Goal: Transaction & Acquisition: Download file/media

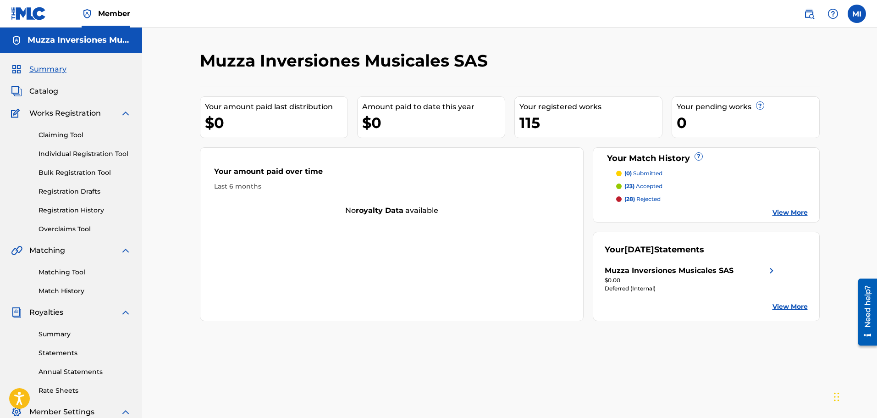
drag, startPoint x: 88, startPoint y: 218, endPoint x: 85, endPoint y: 214, distance: 4.7
click at [88, 218] on div "Claiming Tool Individual Registration Tool Bulk Registration Tool Registration …" at bounding box center [71, 176] width 120 height 115
click at [84, 210] on link "Registration History" at bounding box center [85, 210] width 93 height 10
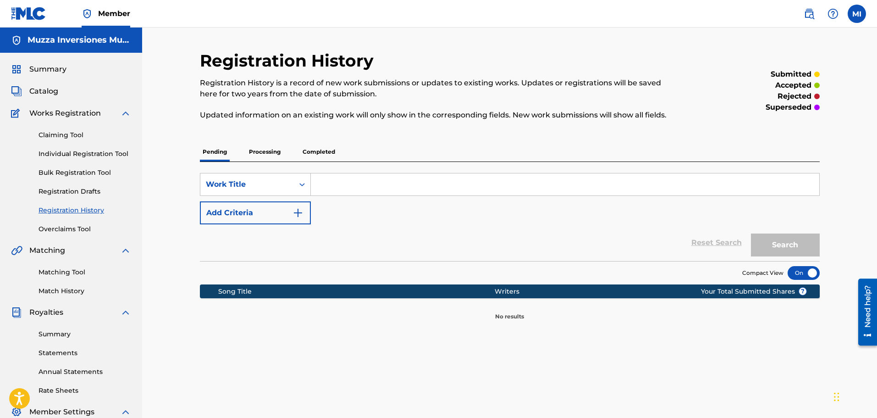
click at [263, 158] on p "Processing" at bounding box center [264, 151] width 37 height 19
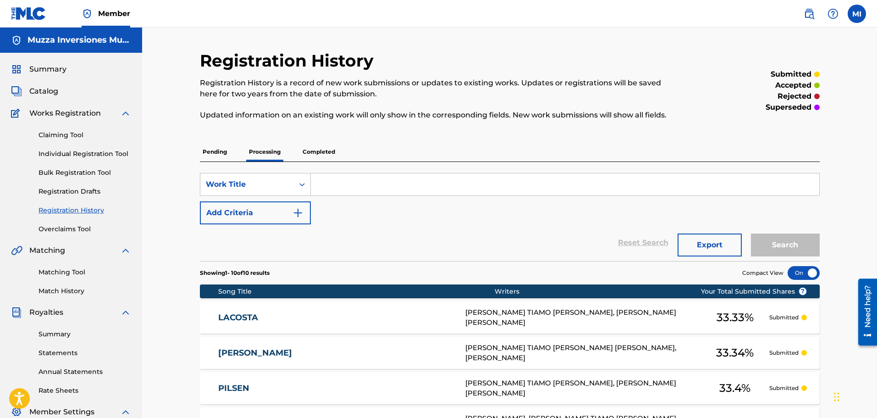
click at [52, 94] on span "Catalog" at bounding box center [43, 91] width 29 height 11
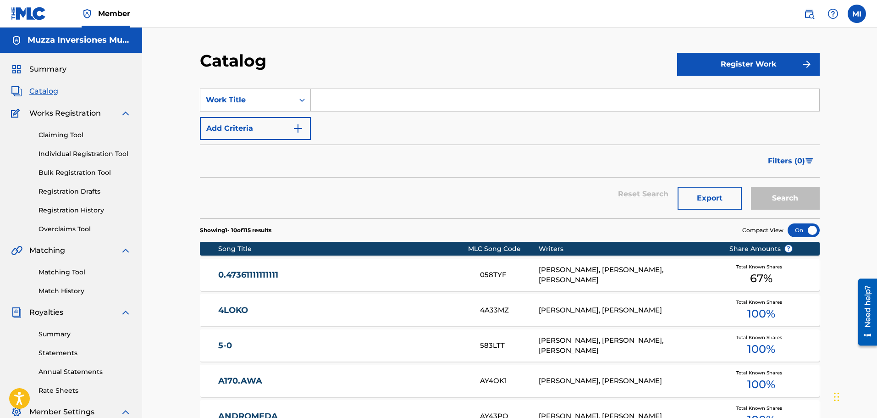
click at [376, 86] on section "SearchWithCriteriac02e340a-6bbb-4046-9d47-2fc62dc702b1 Work Title Add Criteria …" at bounding box center [510, 147] width 620 height 141
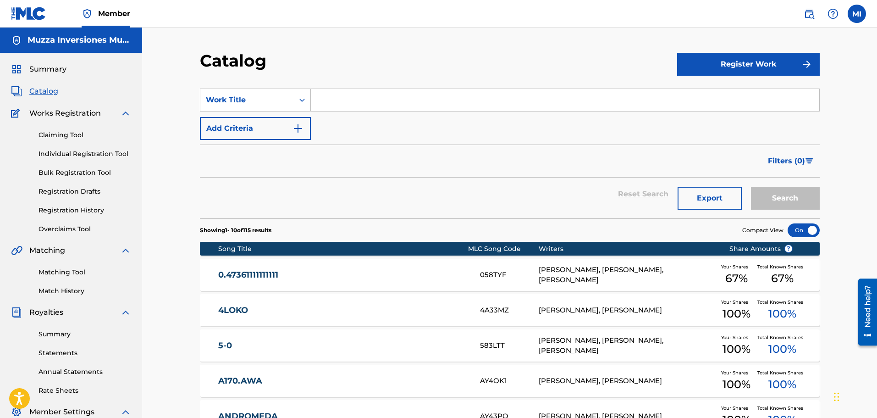
click at [368, 96] on input "Search Form" at bounding box center [565, 100] width 508 height 22
click at [751, 187] on button "Search" at bounding box center [785, 198] width 69 height 23
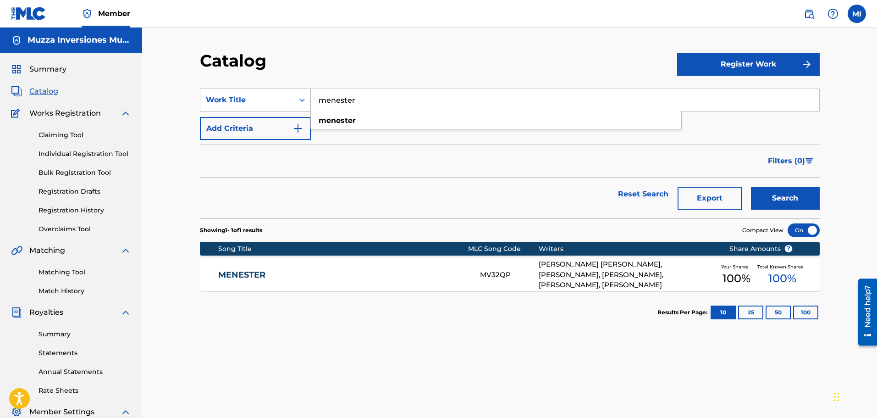
drag, startPoint x: 378, startPoint y: 104, endPoint x: 277, endPoint y: 108, distance: 101.4
click at [277, 108] on div "SearchWithCriteriac02e340a-6bbb-4046-9d47-2fc62dc702b1 Work Title menester mene…" at bounding box center [510, 99] width 620 height 23
click at [751, 187] on button "Search" at bounding box center [785, 198] width 69 height 23
click at [318, 95] on input "only sex" at bounding box center [565, 100] width 508 height 22
type input "m"
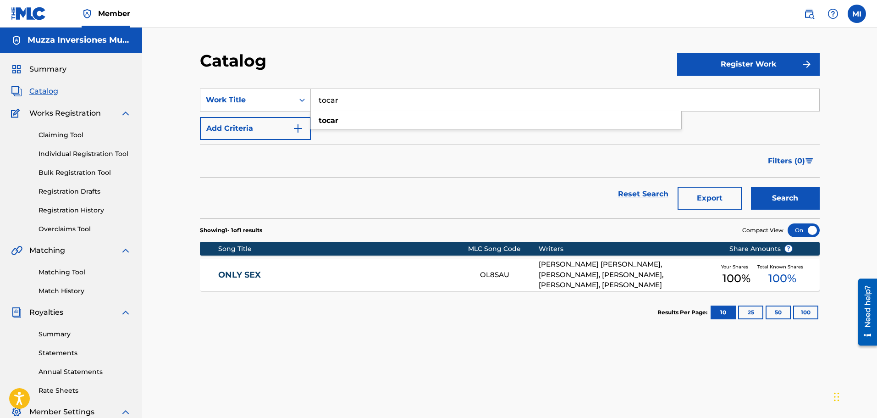
click at [751, 187] on button "Search" at bounding box center [785, 198] width 69 height 23
drag, startPoint x: 383, startPoint y: 96, endPoint x: 166, endPoint y: 90, distance: 217.3
click at [166, 90] on div "Catalog Register Work SearchWithCriteriac02e340a-6bbb-4046-9d47-2fc62dc702b1 Wo…" at bounding box center [509, 276] width 735 height 497
type input "c"
click at [751, 187] on button "Search" at bounding box center [785, 198] width 69 height 23
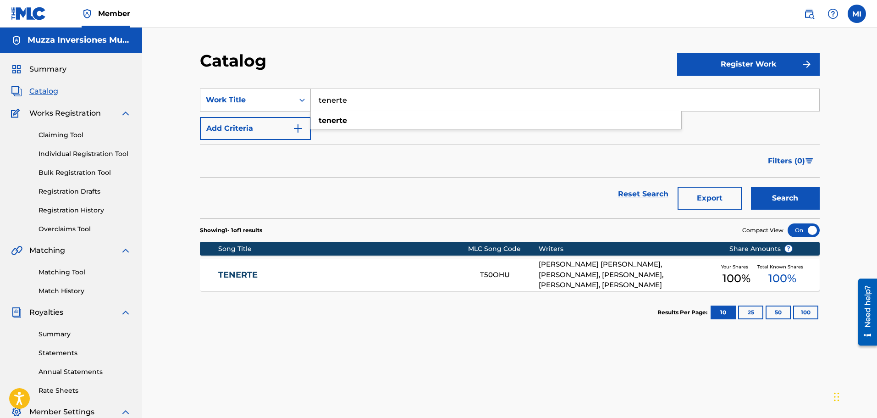
drag, startPoint x: 359, startPoint y: 105, endPoint x: 222, endPoint y: 102, distance: 137.1
click at [222, 102] on div "SearchWithCriteriac02e340a-6bbb-4046-9d47-2fc62dc702b1 Work Title tenerte tener…" at bounding box center [510, 99] width 620 height 23
click at [751, 187] on button "Search" at bounding box center [785, 198] width 69 height 23
drag, startPoint x: 395, startPoint y: 98, endPoint x: 186, endPoint y: 129, distance: 210.8
click at [186, 129] on div "Catalog Register Work SearchWithCriteriac02e340a-6bbb-4046-9d47-2fc62dc702b1 Wo…" at bounding box center [509, 276] width 735 height 497
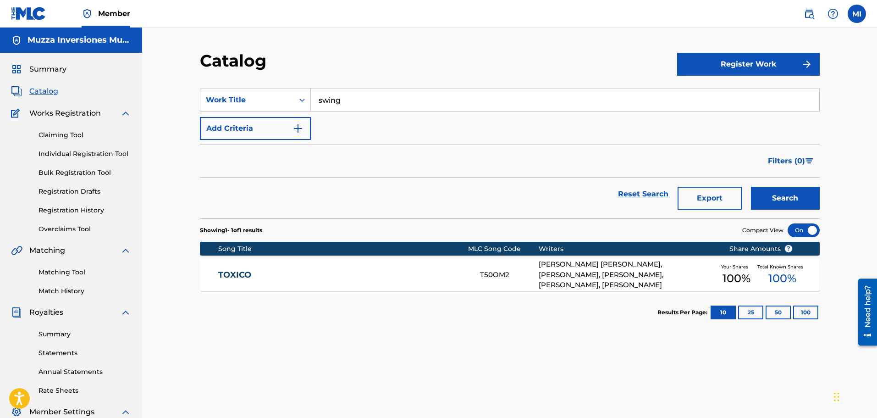
click at [751, 187] on button "Search" at bounding box center [785, 198] width 69 height 23
drag, startPoint x: 399, startPoint y: 100, endPoint x: 221, endPoint y: 86, distance: 178.9
click at [223, 86] on section "SearchWithCriteriac02e340a-6bbb-4046-9d47-2fc62dc702b1 Work Title swing swing A…" at bounding box center [510, 147] width 620 height 141
type input "no hay que"
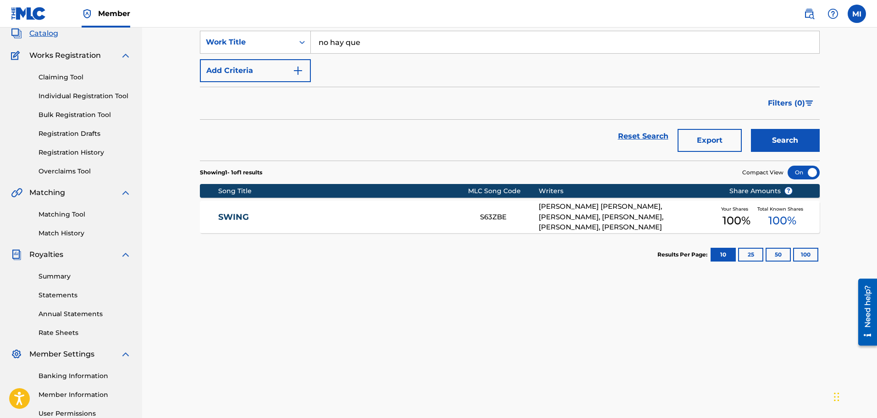
scroll to position [138, 0]
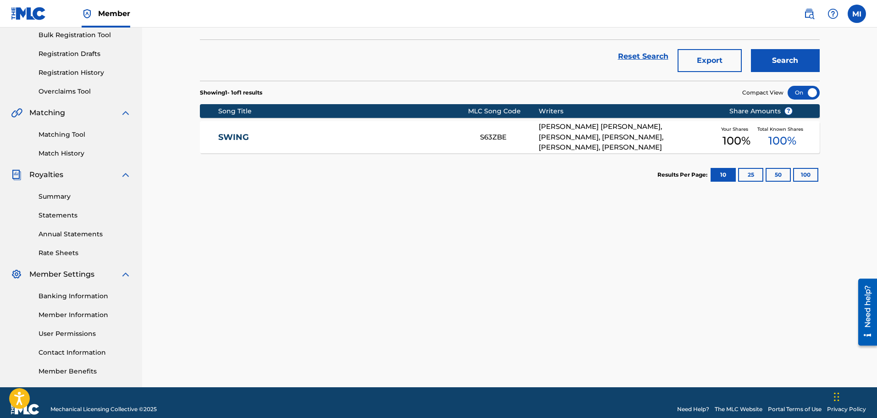
click at [61, 198] on link "Summary" at bounding box center [85, 197] width 93 height 10
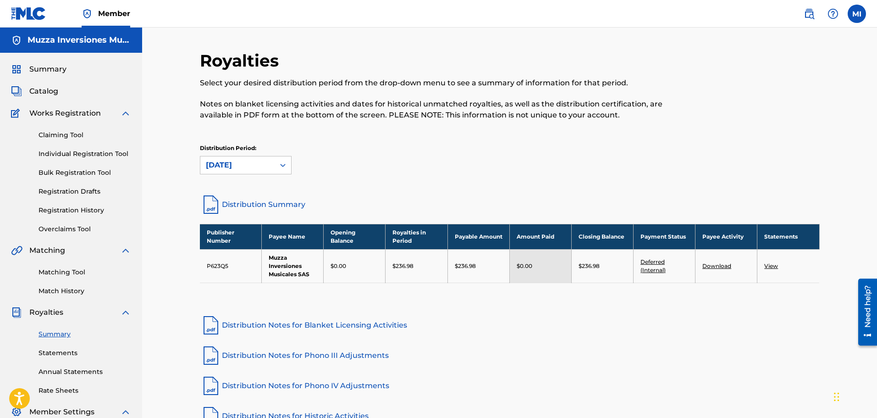
click at [69, 353] on link "Statements" at bounding box center [85, 353] width 93 height 10
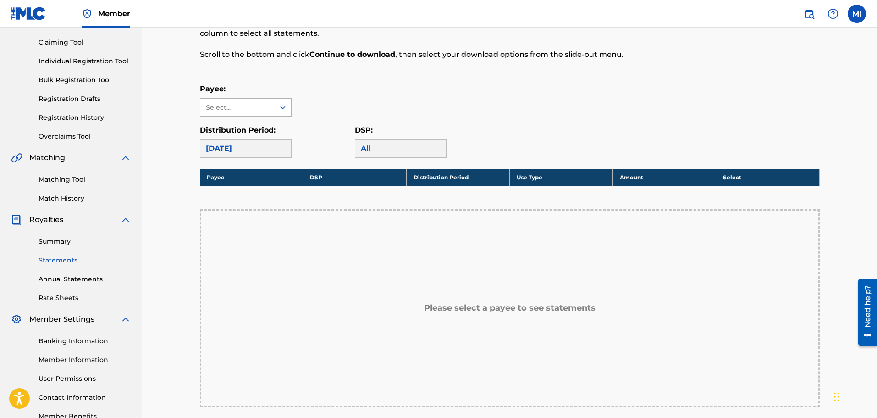
scroll to position [92, 0]
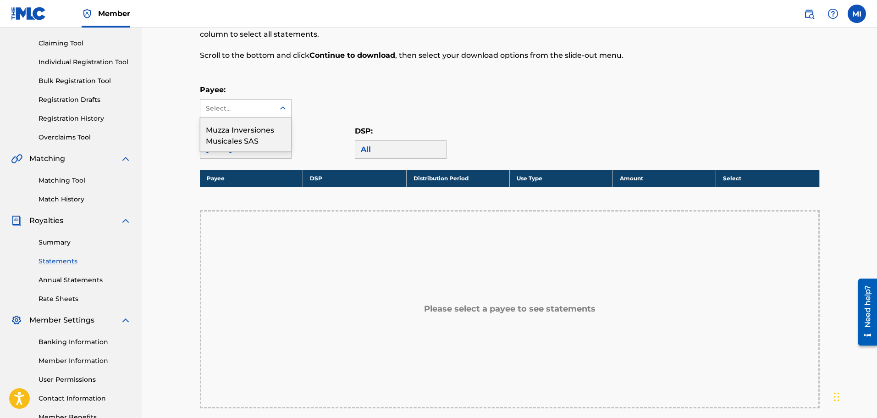
click at [264, 110] on div "Select..." at bounding box center [237, 109] width 62 height 10
click at [257, 130] on div "Muzza Inversiones Musicales SAS" at bounding box center [245, 134] width 91 height 34
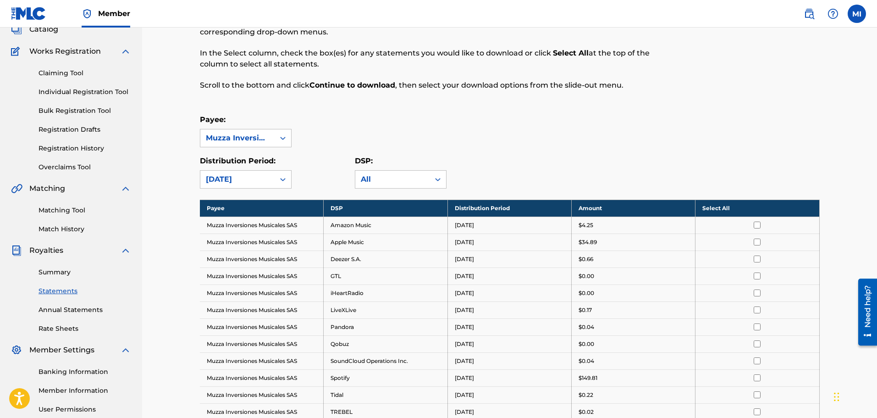
scroll to position [61, 0]
click at [82, 311] on link "Annual Statements" at bounding box center [85, 310] width 93 height 10
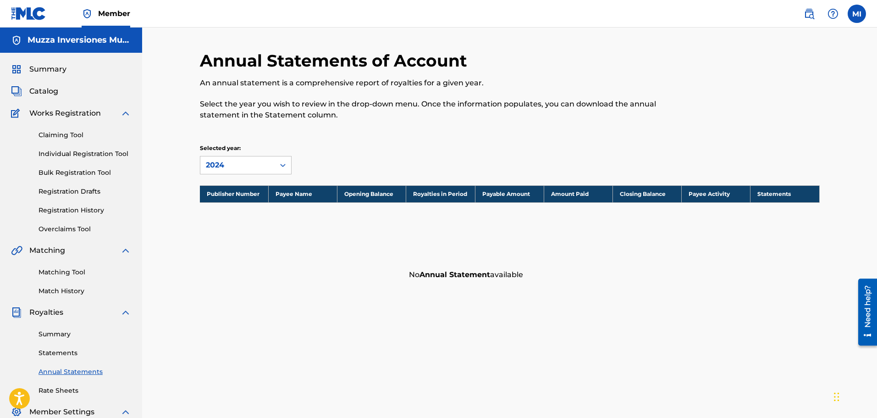
click at [63, 388] on link "Rate Sheets" at bounding box center [85, 390] width 93 height 10
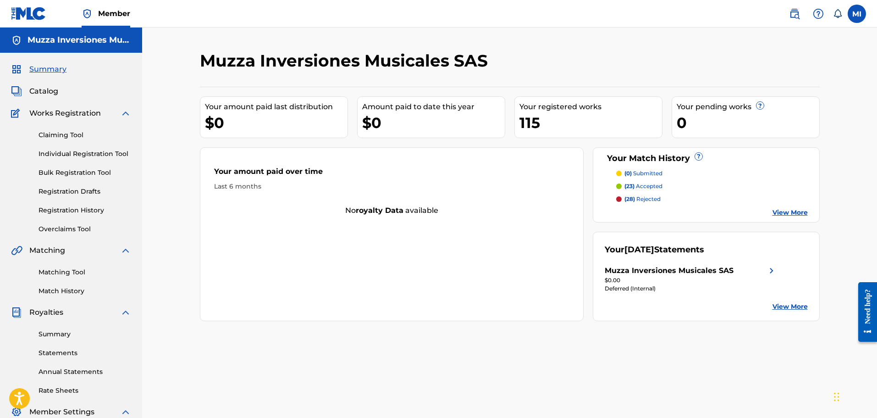
click at [668, 277] on div "$0.00" at bounding box center [691, 280] width 172 height 8
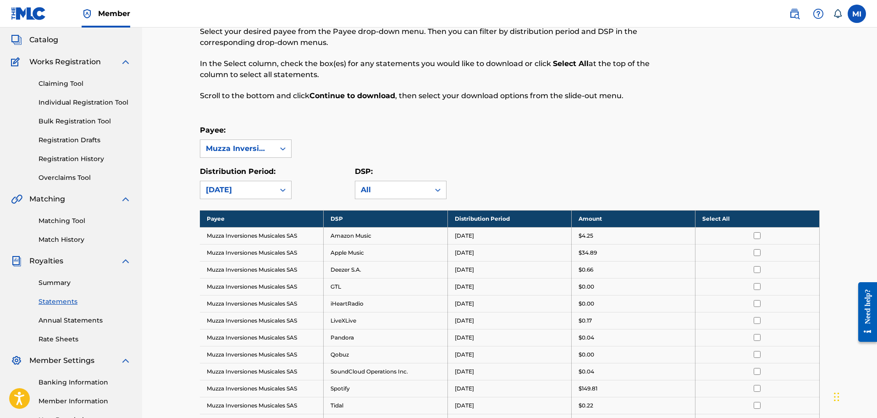
scroll to position [183, 0]
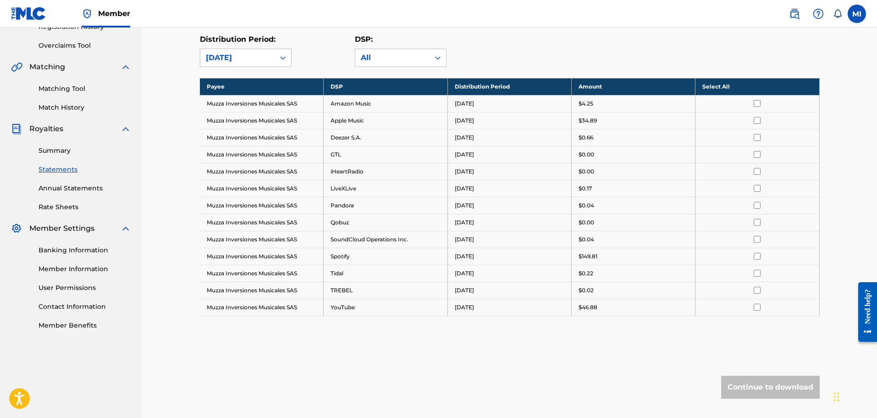
click at [756, 307] on input "checkbox" at bounding box center [757, 306] width 7 height 7
click at [755, 259] on input "checkbox" at bounding box center [757, 256] width 7 height 7
click at [759, 120] on input "checkbox" at bounding box center [757, 120] width 7 height 7
click at [774, 386] on button "Continue to download" at bounding box center [770, 386] width 99 height 23
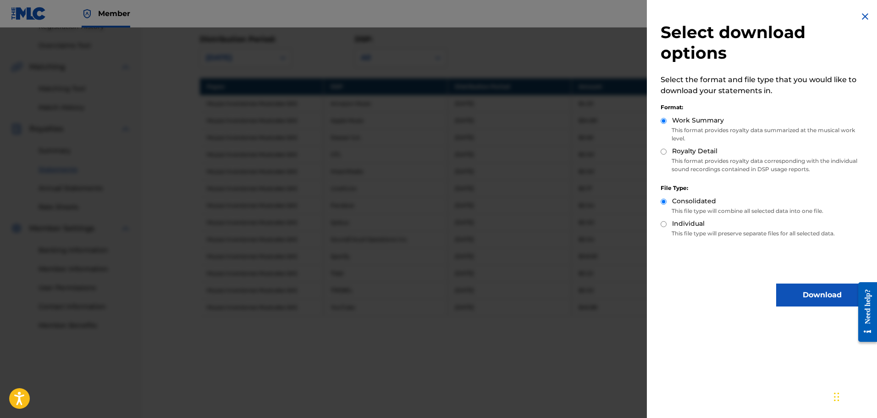
click at [789, 295] on button "Download" at bounding box center [822, 294] width 92 height 23
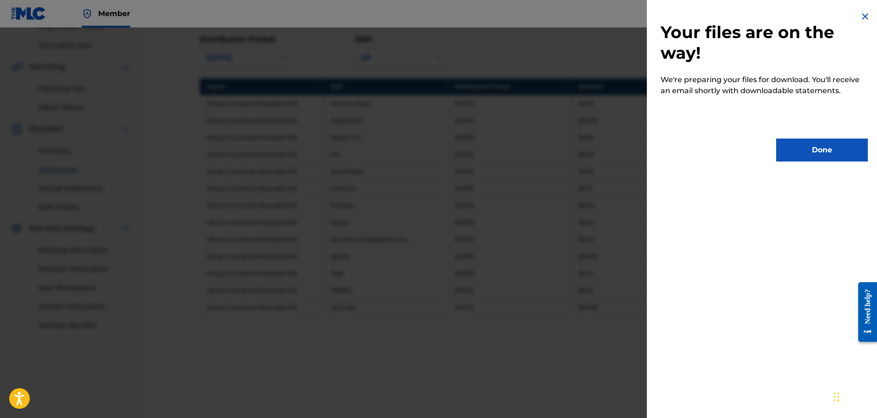
click at [807, 153] on button "Done" at bounding box center [822, 149] width 92 height 23
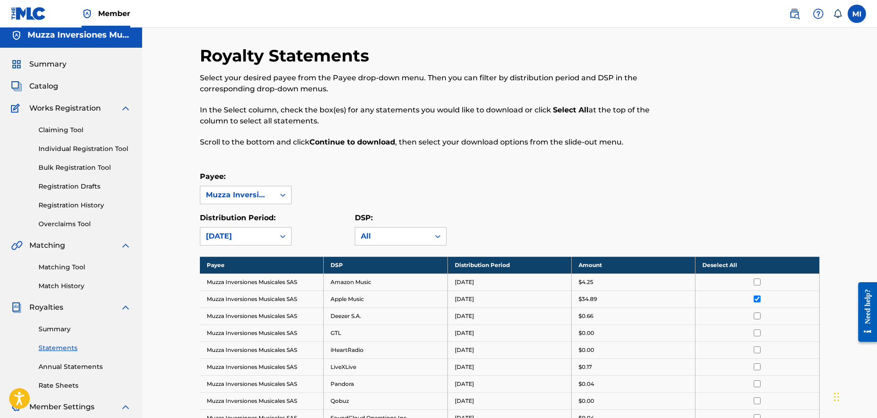
scroll to position [0, 0]
